Goal: Find specific page/section: Find specific page/section

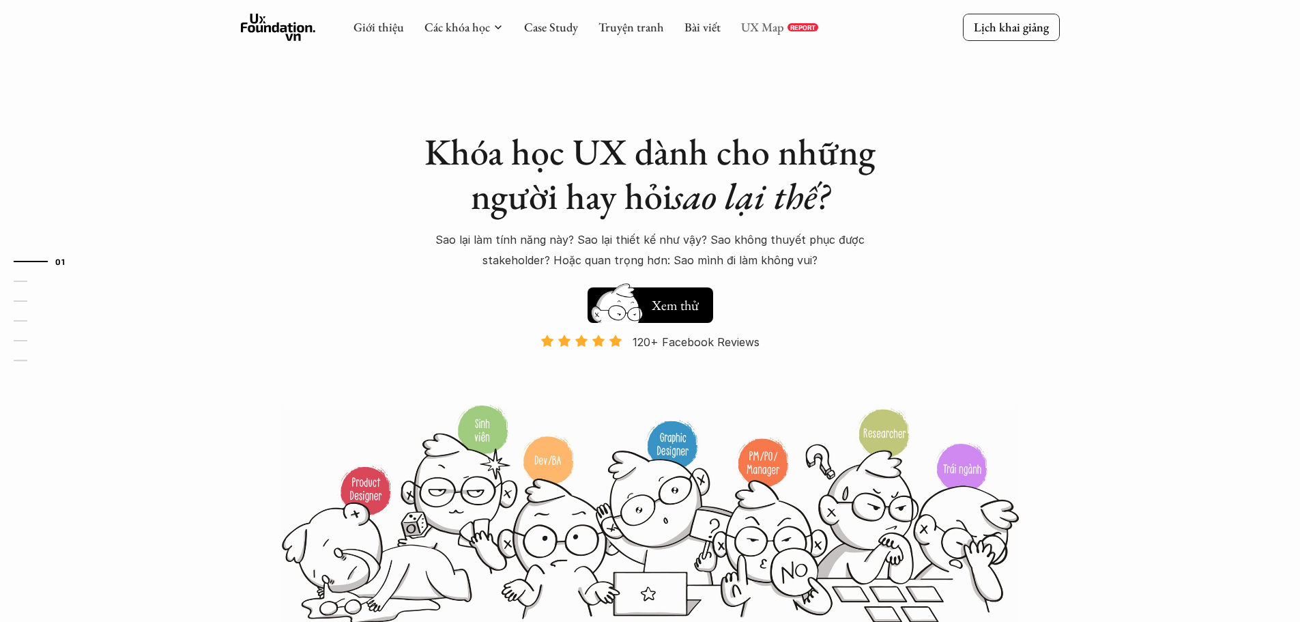
click at [758, 24] on link "UX Map" at bounding box center [762, 27] width 43 height 16
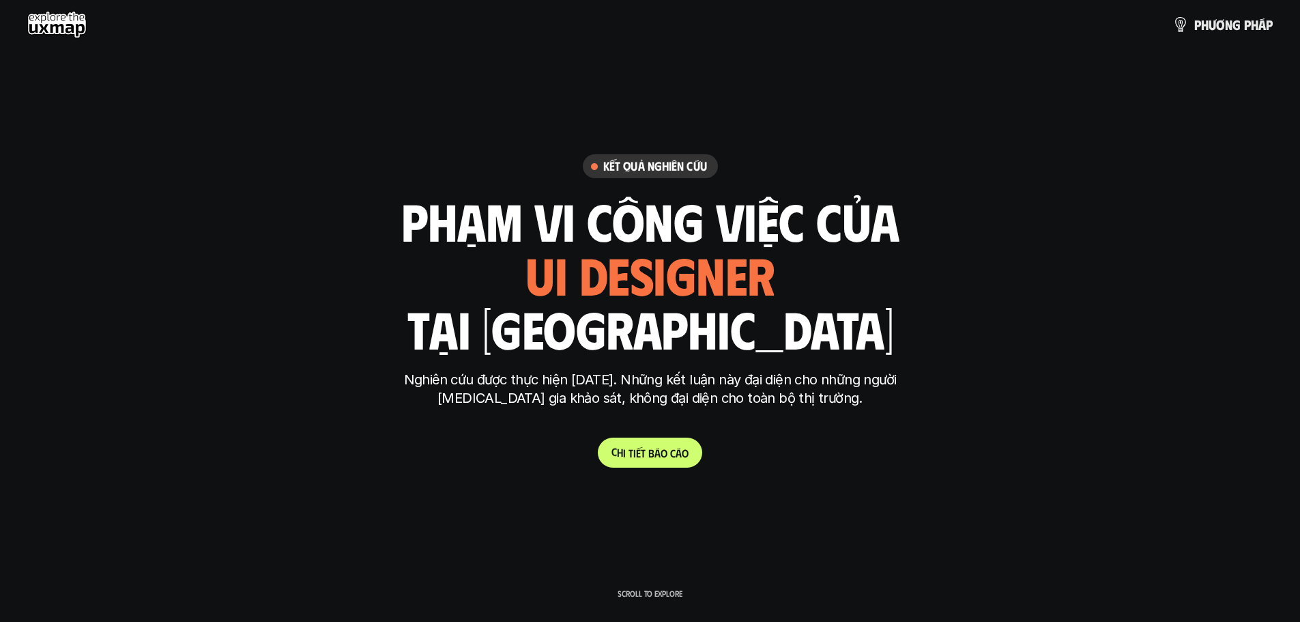
click at [671, 448] on span "c" at bounding box center [672, 452] width 5 height 13
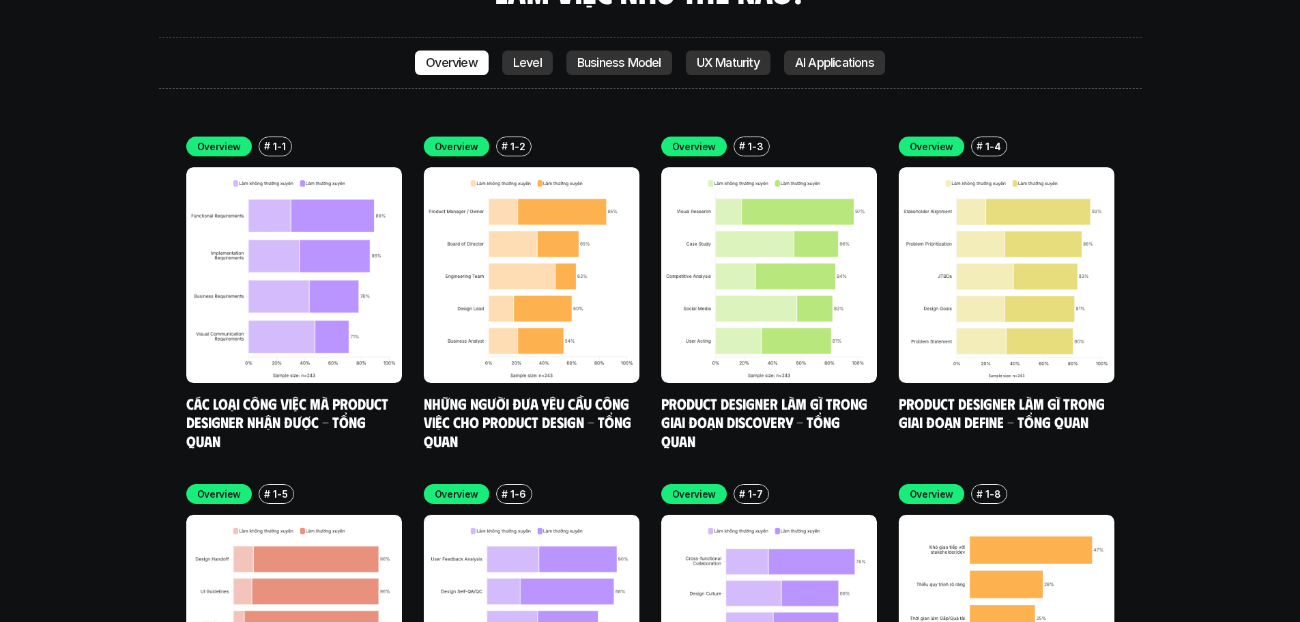
scroll to position [4212, 0]
